Goal: Contribute content: Add original content to the website for others to see

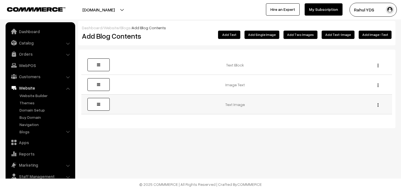
click at [378, 107] on img "button" at bounding box center [378, 105] width 1 height 4
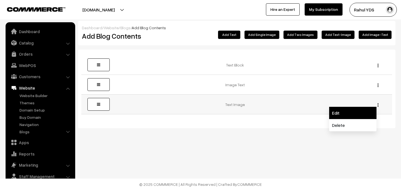
click at [357, 117] on link "Edit" at bounding box center [352, 113] width 47 height 12
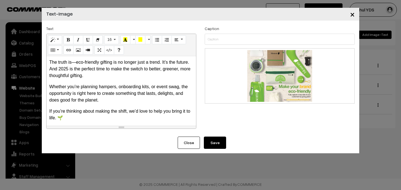
scroll to position [21, 0]
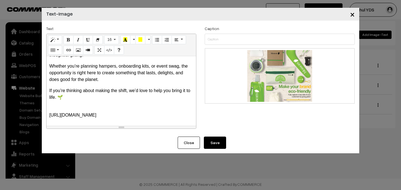
drag, startPoint x: 49, startPoint y: 116, endPoint x: 109, endPoint y: 114, distance: 59.9
click at [109, 114] on p "https://lnkd.in/gWPjqvyF" at bounding box center [121, 111] width 144 height 13
click at [68, 50] on icon "Link (⌘+K)" at bounding box center [69, 50] width 4 height 4
type input "https://lnkd.in/gWPjqvyF"
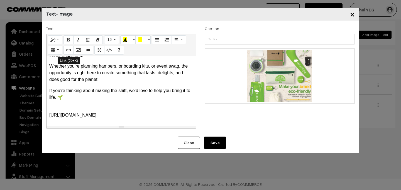
checkbox input "false"
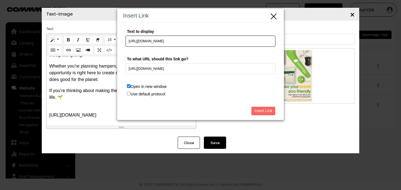
click at [171, 40] on input "https://lnkd.in/gWPjqvyF" at bounding box center [201, 41] width 150 height 11
type input "h"
type input "Visit Our Store Now!"
click at [264, 111] on input "Insert Link" at bounding box center [263, 111] width 24 height 9
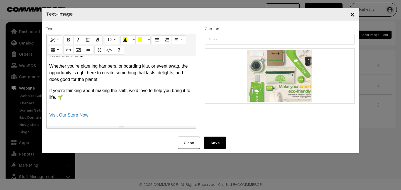
click at [210, 145] on button "Save" at bounding box center [215, 143] width 22 height 12
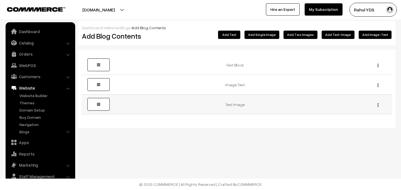
click at [381, 106] on div "Edit [GEOGRAPHIC_DATA]" at bounding box center [377, 105] width 25 height 6
click at [378, 105] on img "button" at bounding box center [378, 105] width 1 height 4
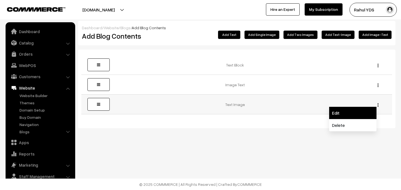
click at [355, 115] on link "Edit" at bounding box center [352, 113] width 47 height 12
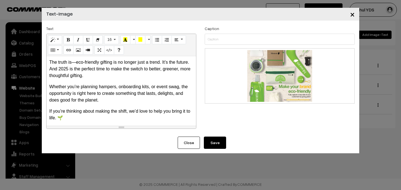
scroll to position [21, 0]
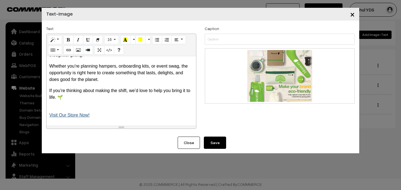
click at [70, 116] on link "Visit Our Store Now!" at bounding box center [69, 115] width 40 height 5
click at [98, 128] on button "Edit" at bounding box center [96, 128] width 10 height 9
type input "Visit Our Store Now!"
type input "https://lnkd.in/gWPjqvyF"
checkbox input "false"
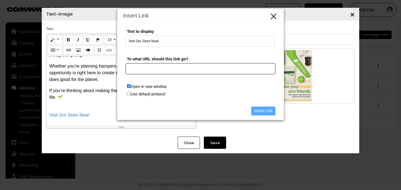
paste input "https://yourdesign.business/categories"
type input "https://yourdesign.business/categories"
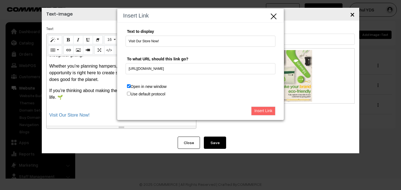
click at [259, 114] on input "Insert Link" at bounding box center [263, 111] width 24 height 9
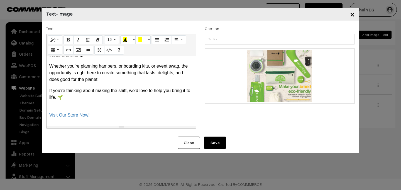
click at [214, 142] on button "Save" at bounding box center [215, 143] width 22 height 12
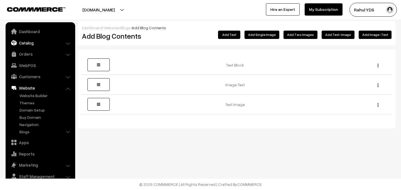
click at [30, 44] on link "Catalog" at bounding box center [40, 43] width 66 height 10
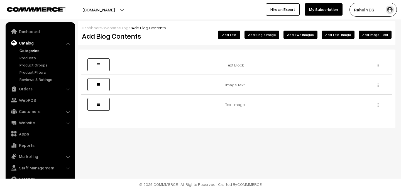
click at [29, 50] on link "Categories" at bounding box center [45, 51] width 55 height 6
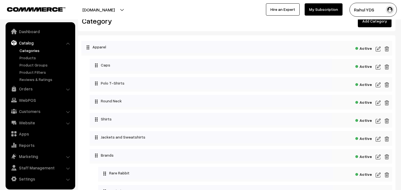
scroll to position [15, 0]
